Goal: Navigation & Orientation: Understand site structure

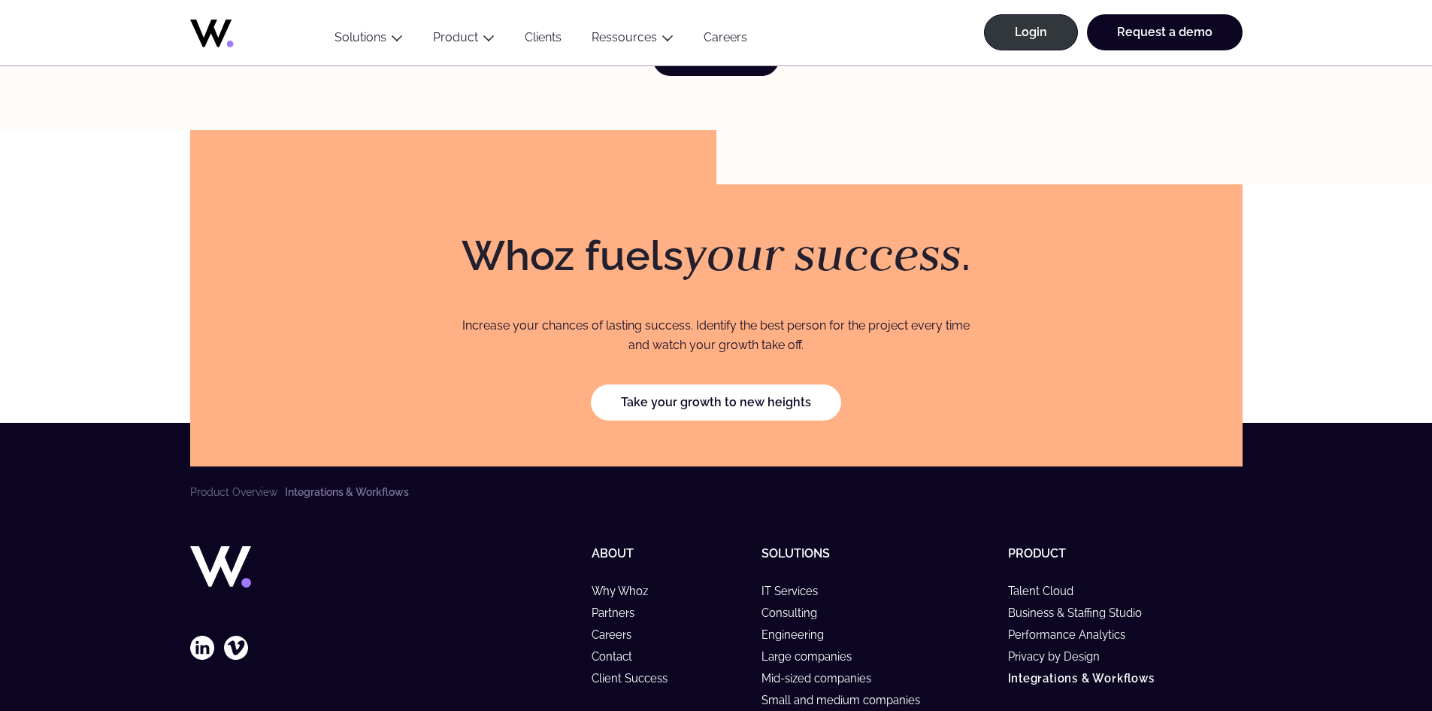
scroll to position [4220, 0]
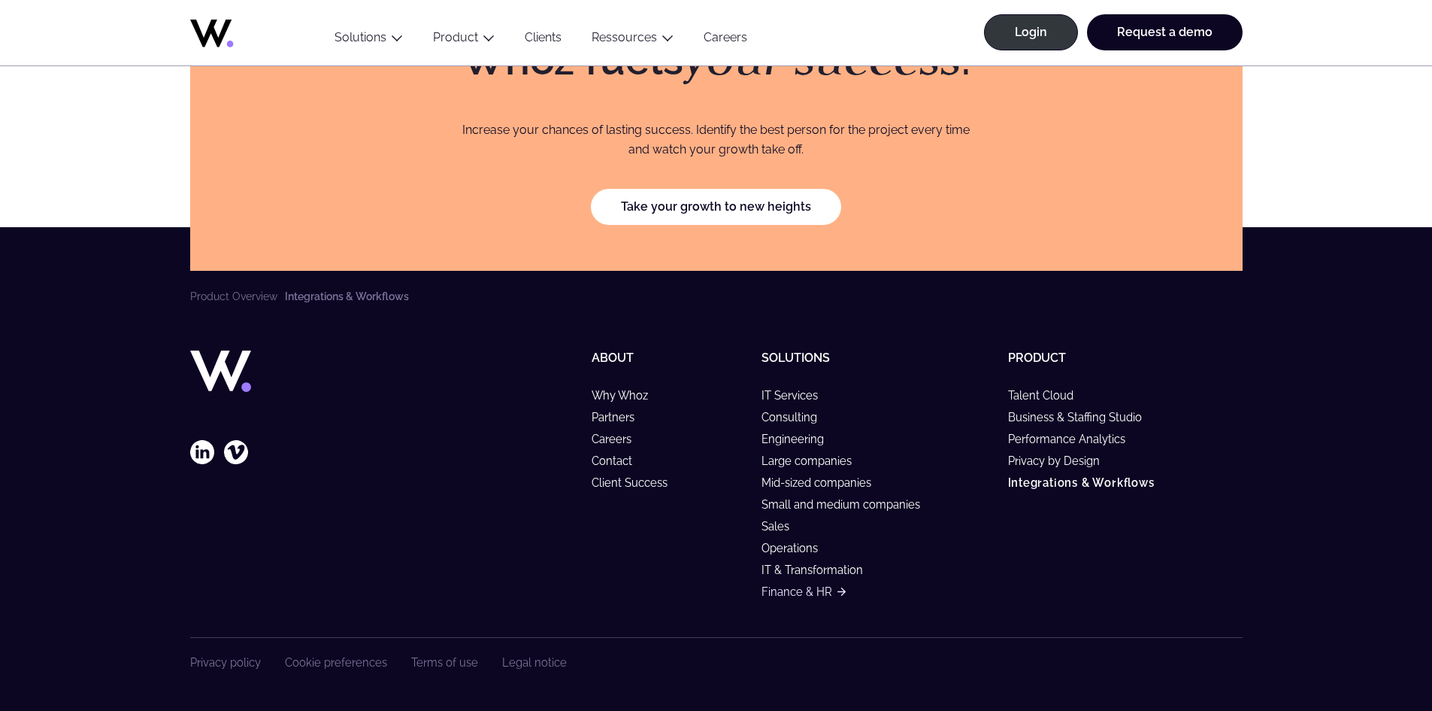
click at [792, 594] on link "Finance & HR" at bounding box center [804, 591] width 84 height 13
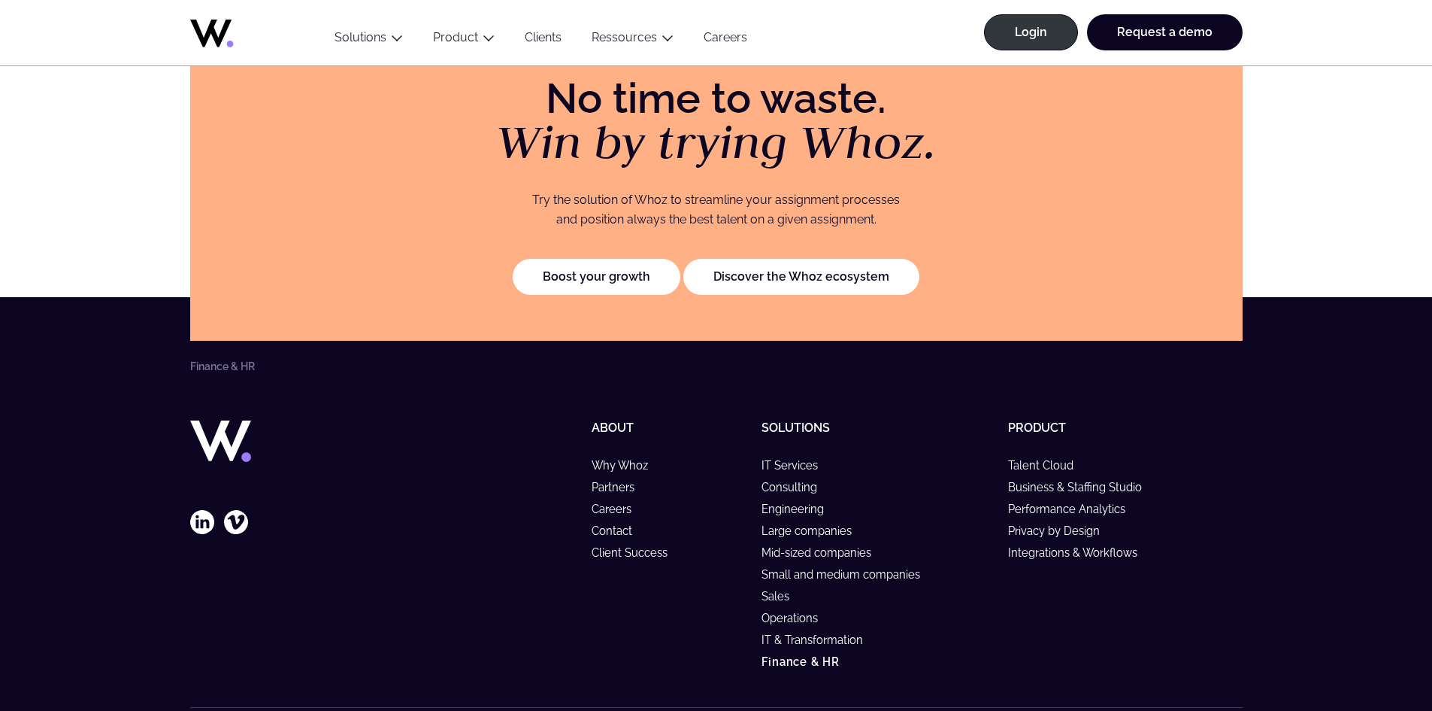
scroll to position [3079, 0]
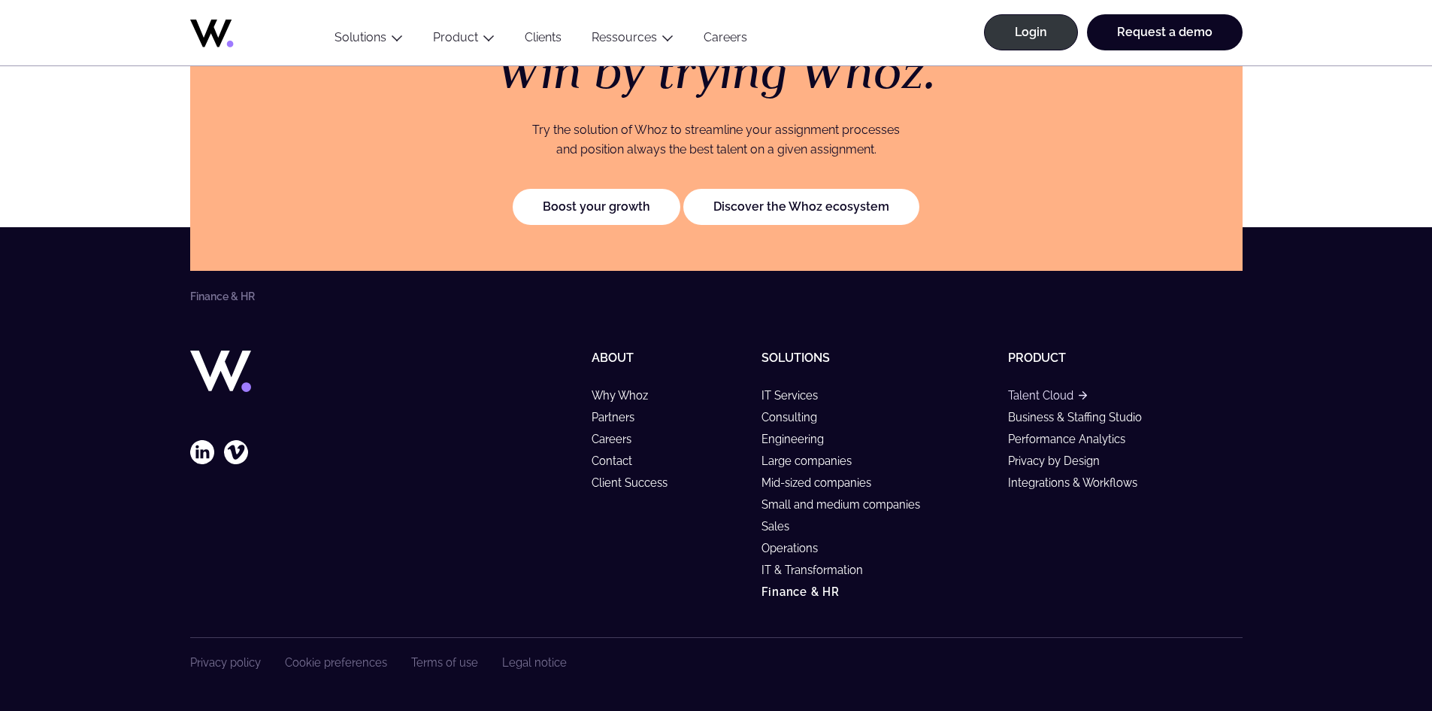
click at [1046, 398] on link "Talent Cloud" at bounding box center [1047, 395] width 79 height 13
